Goal: Task Accomplishment & Management: Manage account settings

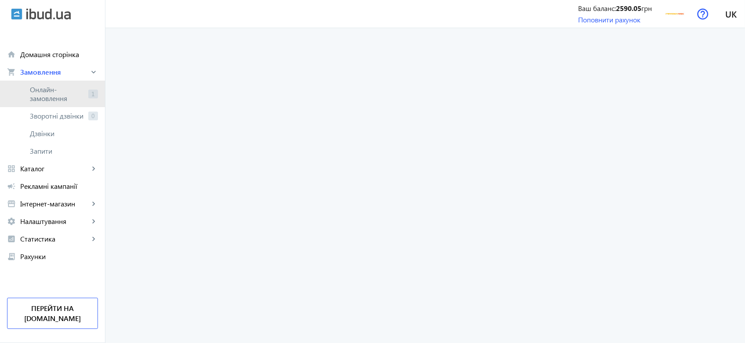
click at [69, 87] on span "Онлайн-замовлення" at bounding box center [57, 94] width 55 height 18
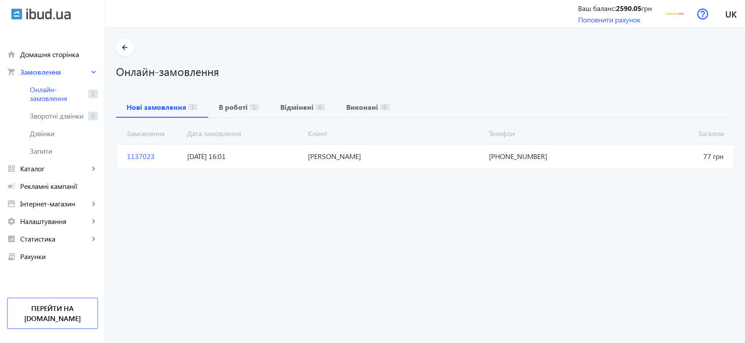
click at [529, 163] on mat-card "1137023 Чубик Олександр Сергійович Загалом 77 грн 02.10.2025 16:01 +38(093)371-…" at bounding box center [425, 156] width 619 height 25
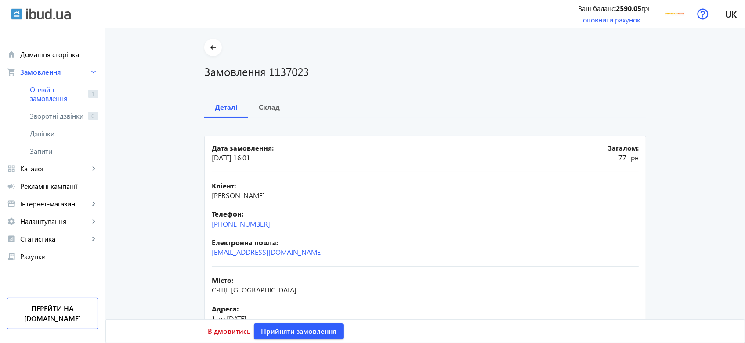
drag, startPoint x: 272, startPoint y: 221, endPoint x: 225, endPoint y: 229, distance: 47.3
click at [225, 229] on div "Кліент: Чубик Олександр Сергійович Телефон: +38(093)371-39-16 Електронна пошта:…" at bounding box center [425, 219] width 427 height 95
copy link "093)371-39-16"
click at [232, 334] on span "Відмовитись" at bounding box center [229, 332] width 43 height 10
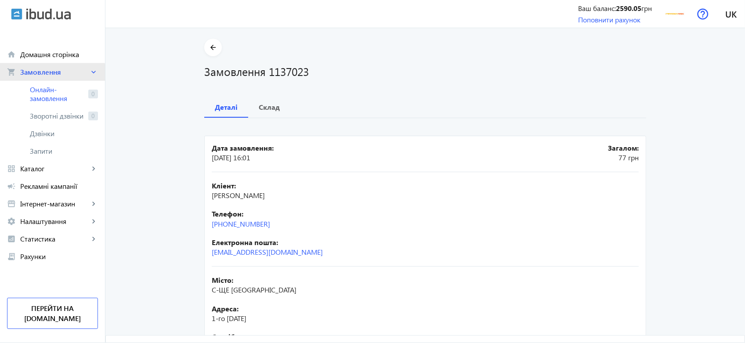
click at [52, 76] on span "Замовлення" at bounding box center [54, 72] width 69 height 9
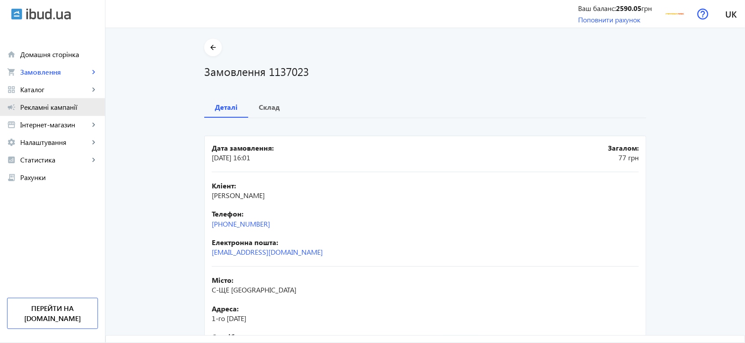
click at [58, 98] on link "campaign Рекламні кампанії" at bounding box center [52, 107] width 105 height 18
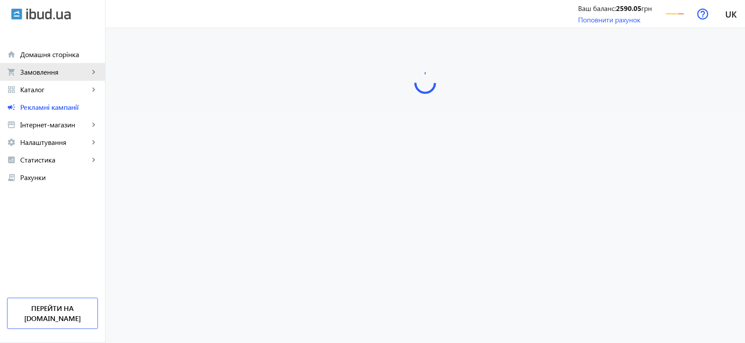
click at [55, 72] on span "Замовлення" at bounding box center [54, 72] width 69 height 9
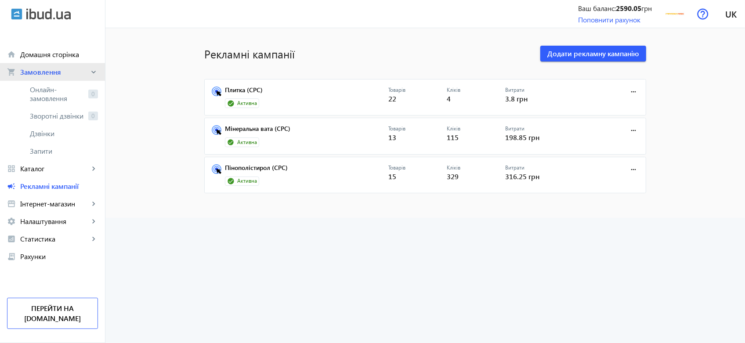
click at [69, 77] on link "shopping_cart Замовлення keyboard_arrow_right" at bounding box center [52, 72] width 105 height 18
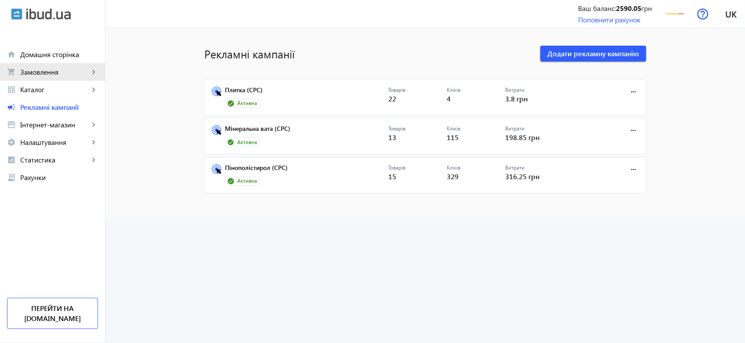
click at [69, 77] on link "shopping_cart Замовлення keyboard_arrow_right" at bounding box center [52, 72] width 105 height 18
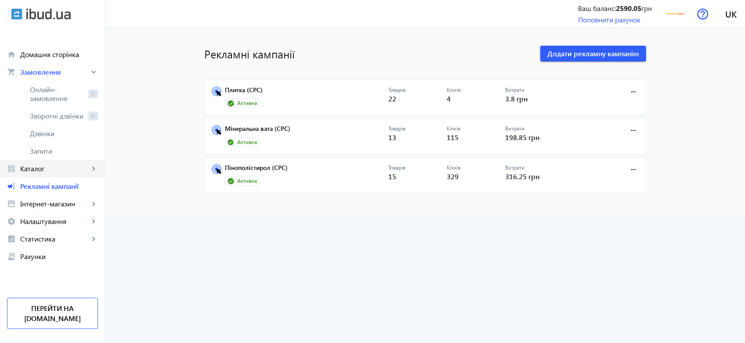
click at [43, 174] on link "grid_view Каталог keyboard_arrow_right" at bounding box center [52, 169] width 105 height 18
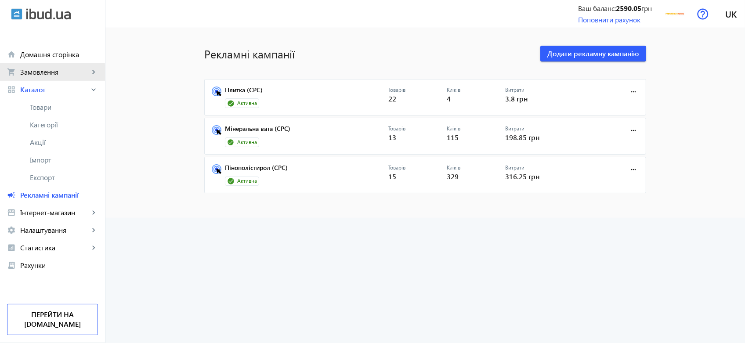
click at [42, 75] on span "Замовлення" at bounding box center [54, 72] width 69 height 9
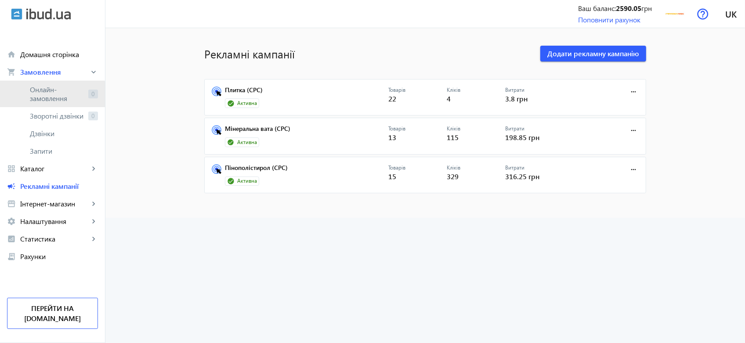
click at [42, 95] on span "Онлайн-замовлення" at bounding box center [57, 94] width 55 height 18
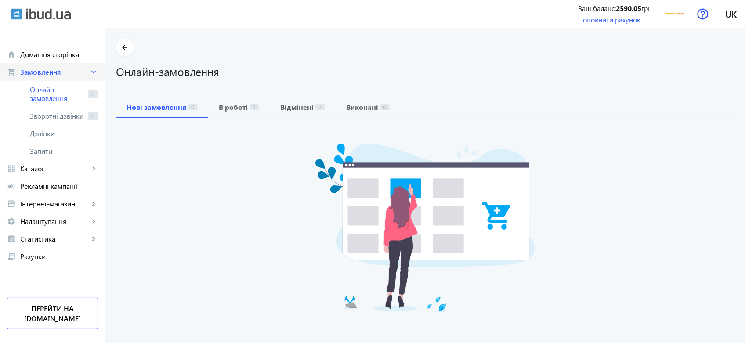
click at [49, 73] on span "Замовлення" at bounding box center [54, 72] width 69 height 9
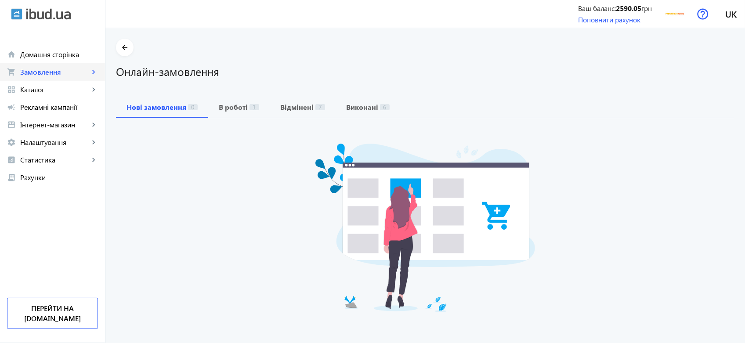
click at [49, 73] on span "Замовлення" at bounding box center [54, 72] width 69 height 9
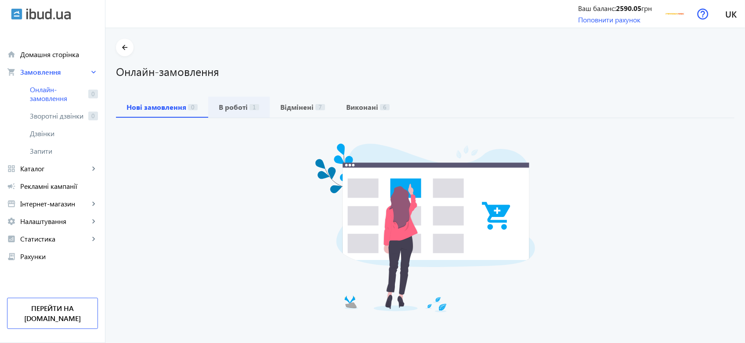
click at [241, 110] on b "В роботі" at bounding box center [233, 107] width 29 height 7
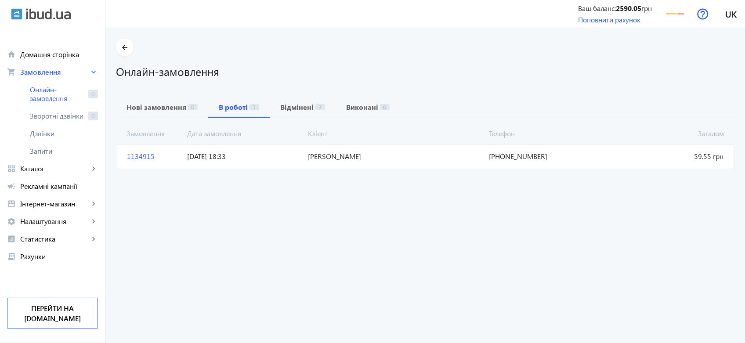
click at [431, 159] on span "Потапова Ірина" at bounding box center [395, 157] width 181 height 10
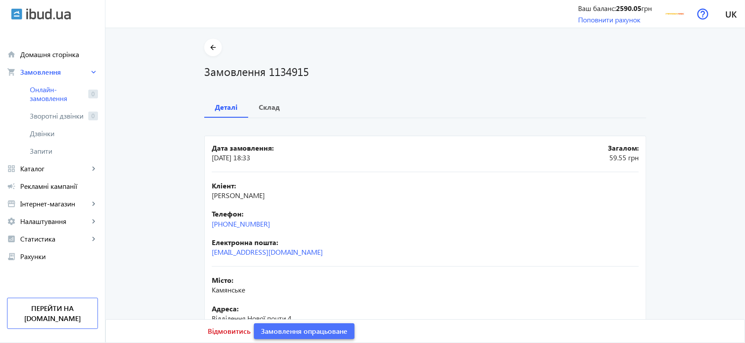
click at [327, 327] on span "Замовлення опрацьоване" at bounding box center [304, 332] width 87 height 10
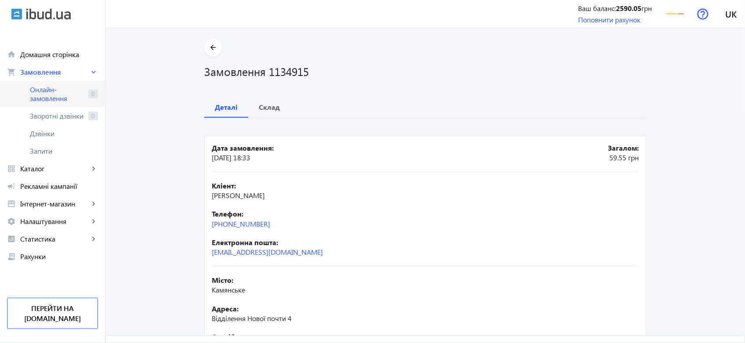
click at [65, 91] on span "Онлайн-замовлення" at bounding box center [57, 94] width 55 height 18
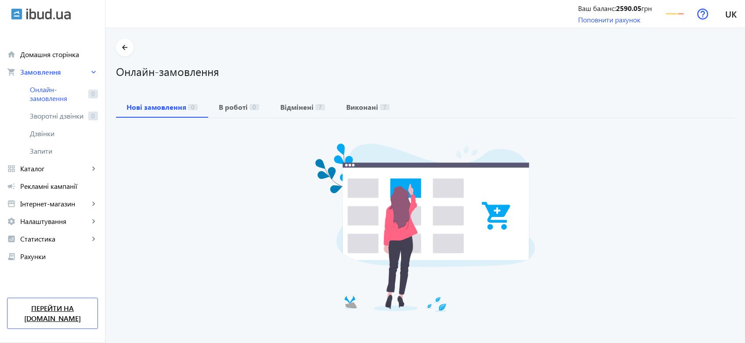
click at [79, 313] on link "Перейти на [DOMAIN_NAME]" at bounding box center [52, 313] width 91 height 31
